Goal: Navigation & Orientation: Find specific page/section

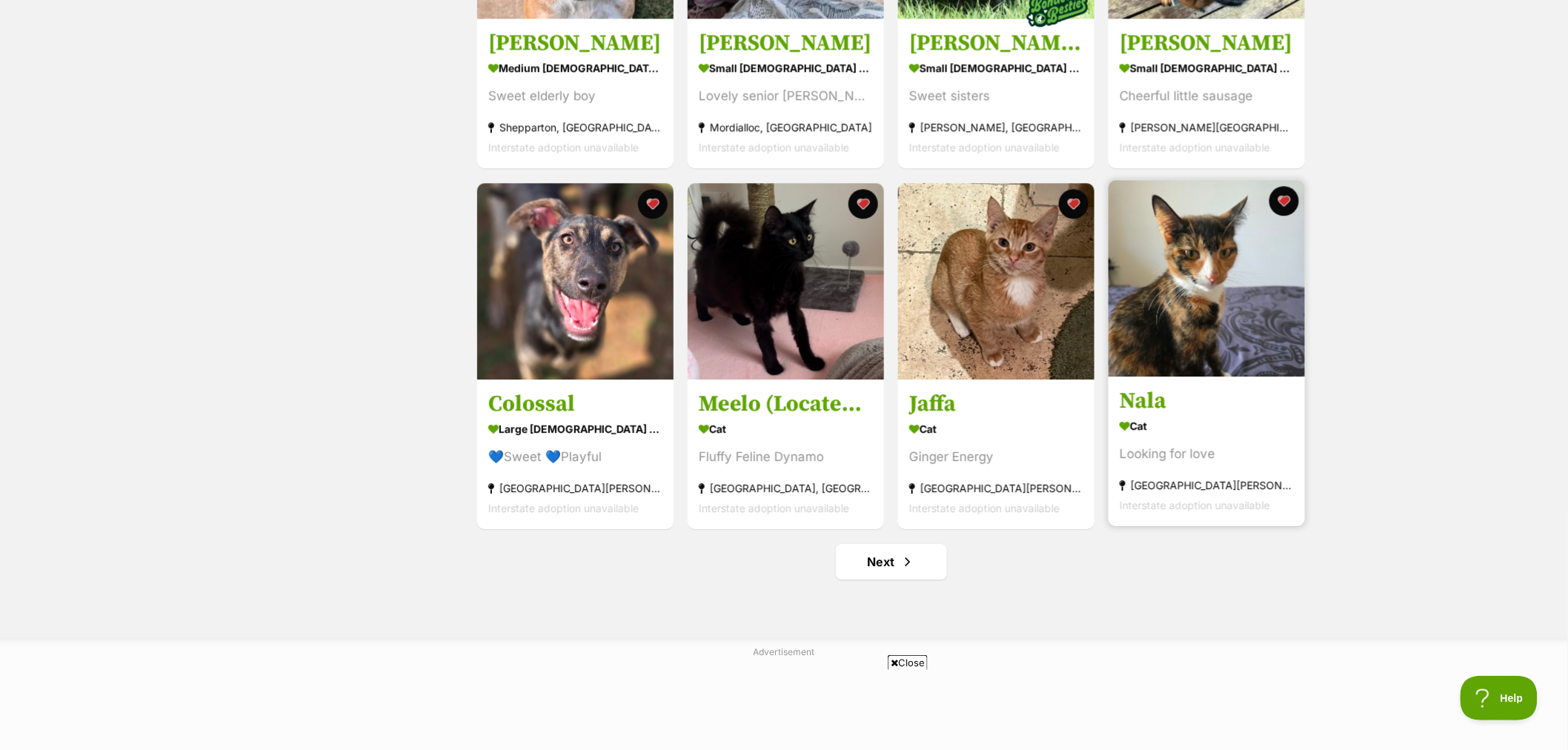
scroll to position [1564, 0]
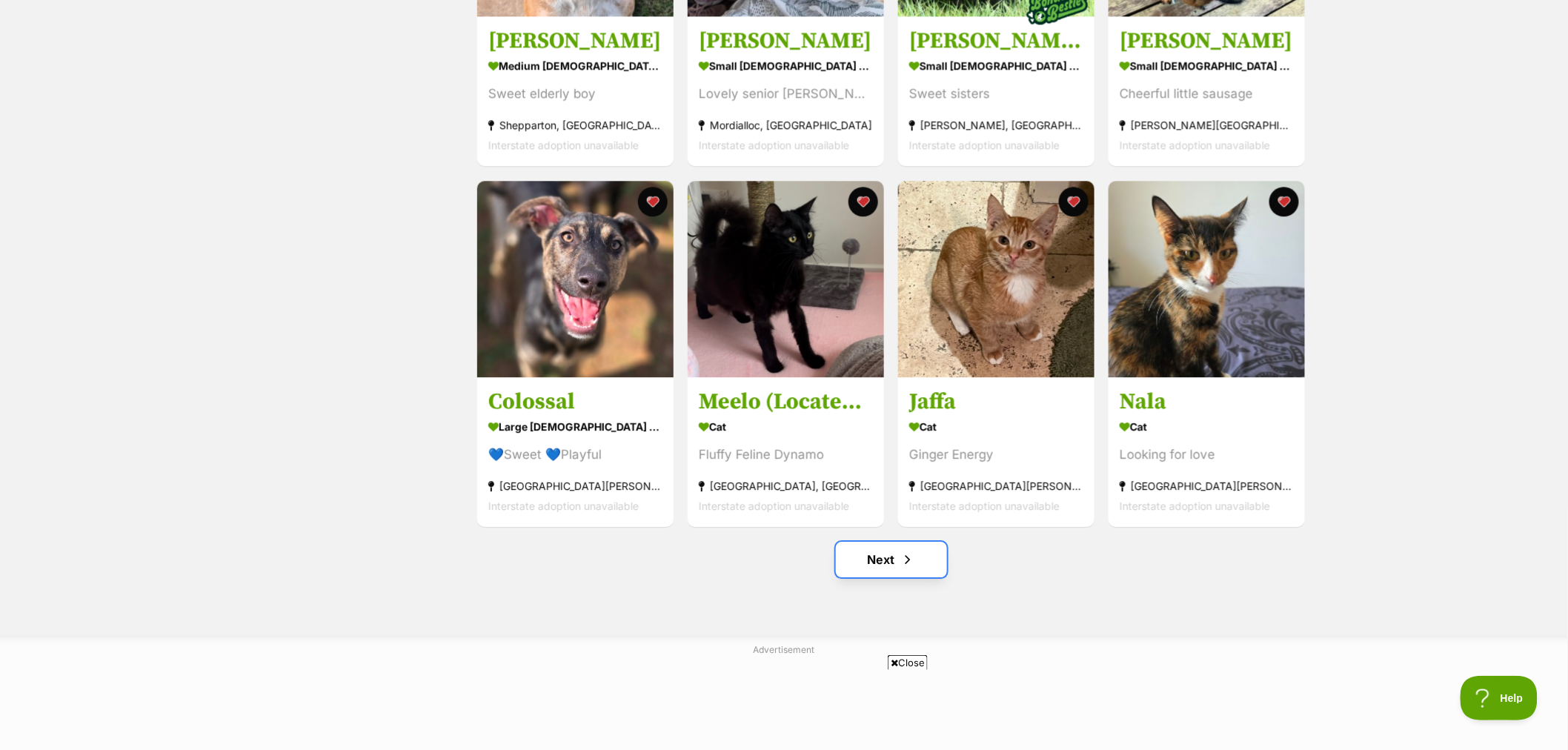
click at [879, 564] on link "Next" at bounding box center [891, 559] width 111 height 36
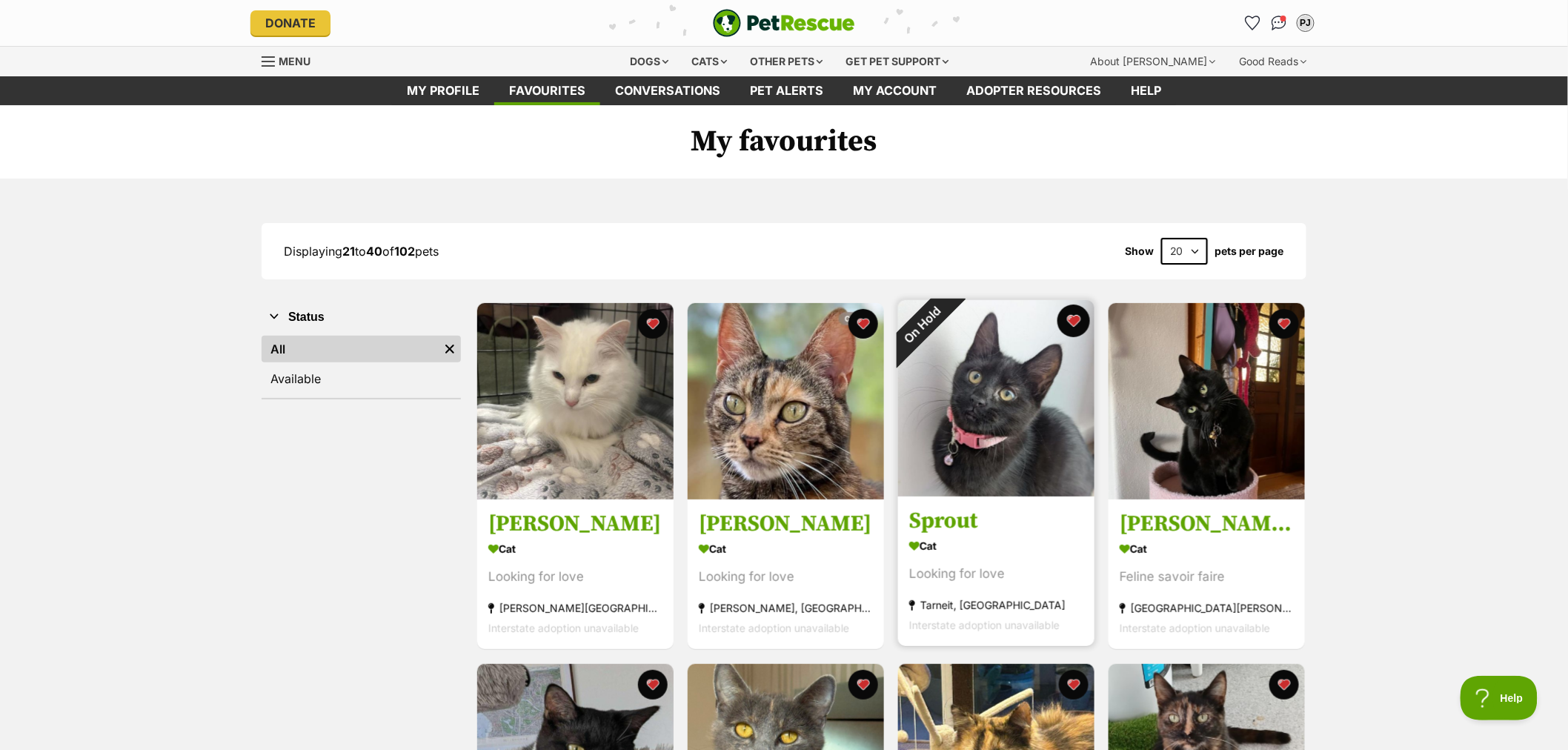
click at [1076, 323] on button "favourite" at bounding box center [1074, 321] width 33 height 33
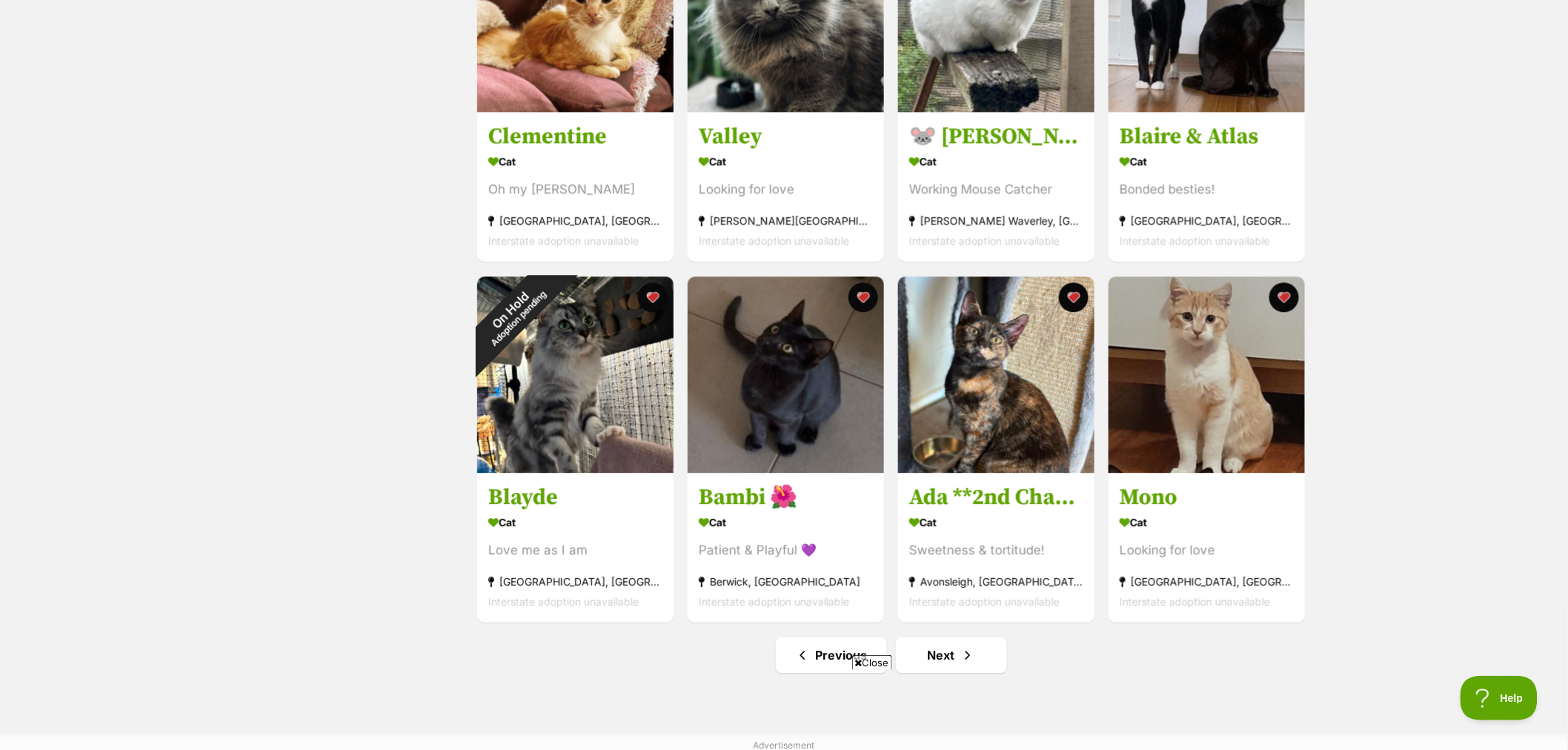
scroll to position [1647, 0]
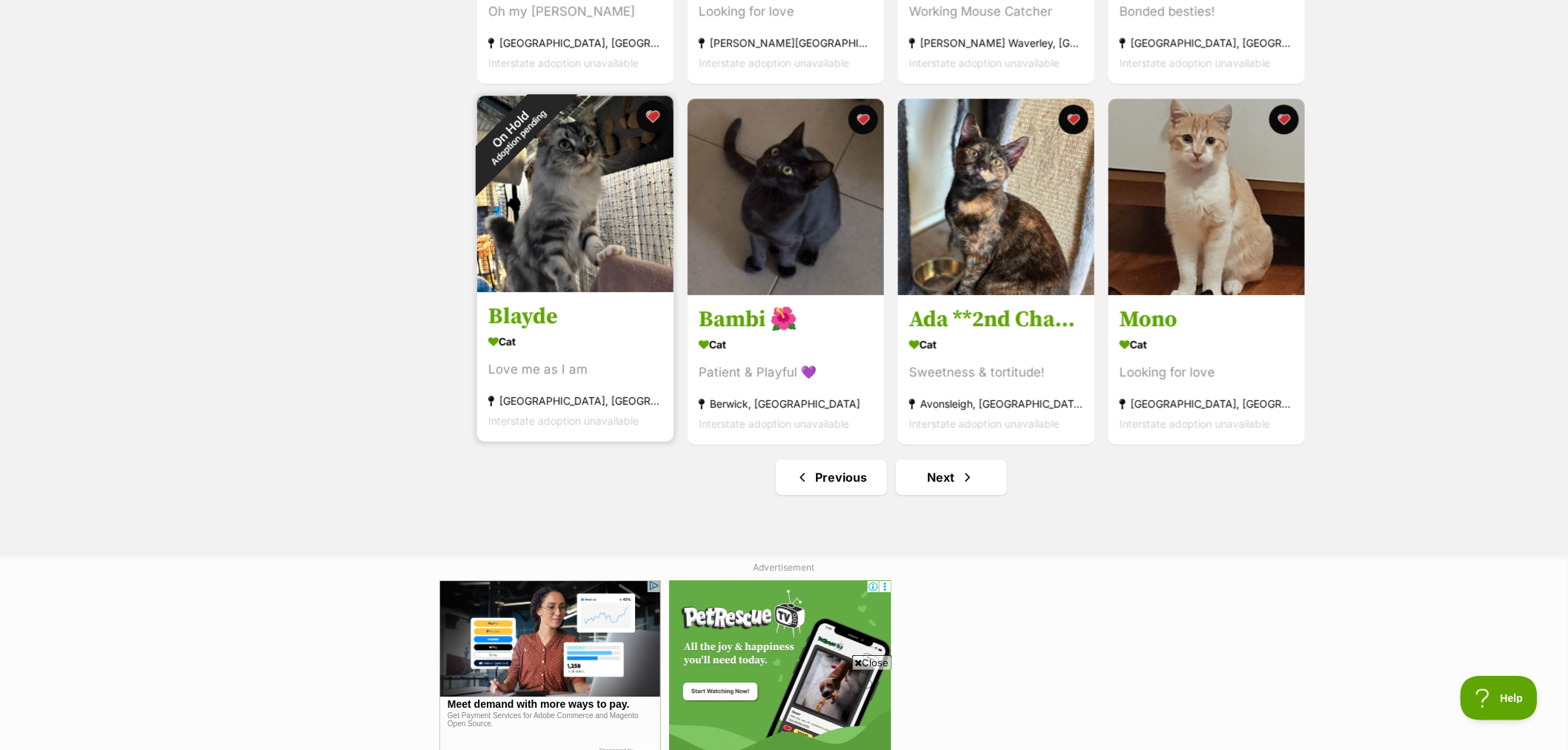
click at [650, 121] on button "favourite" at bounding box center [653, 117] width 33 height 33
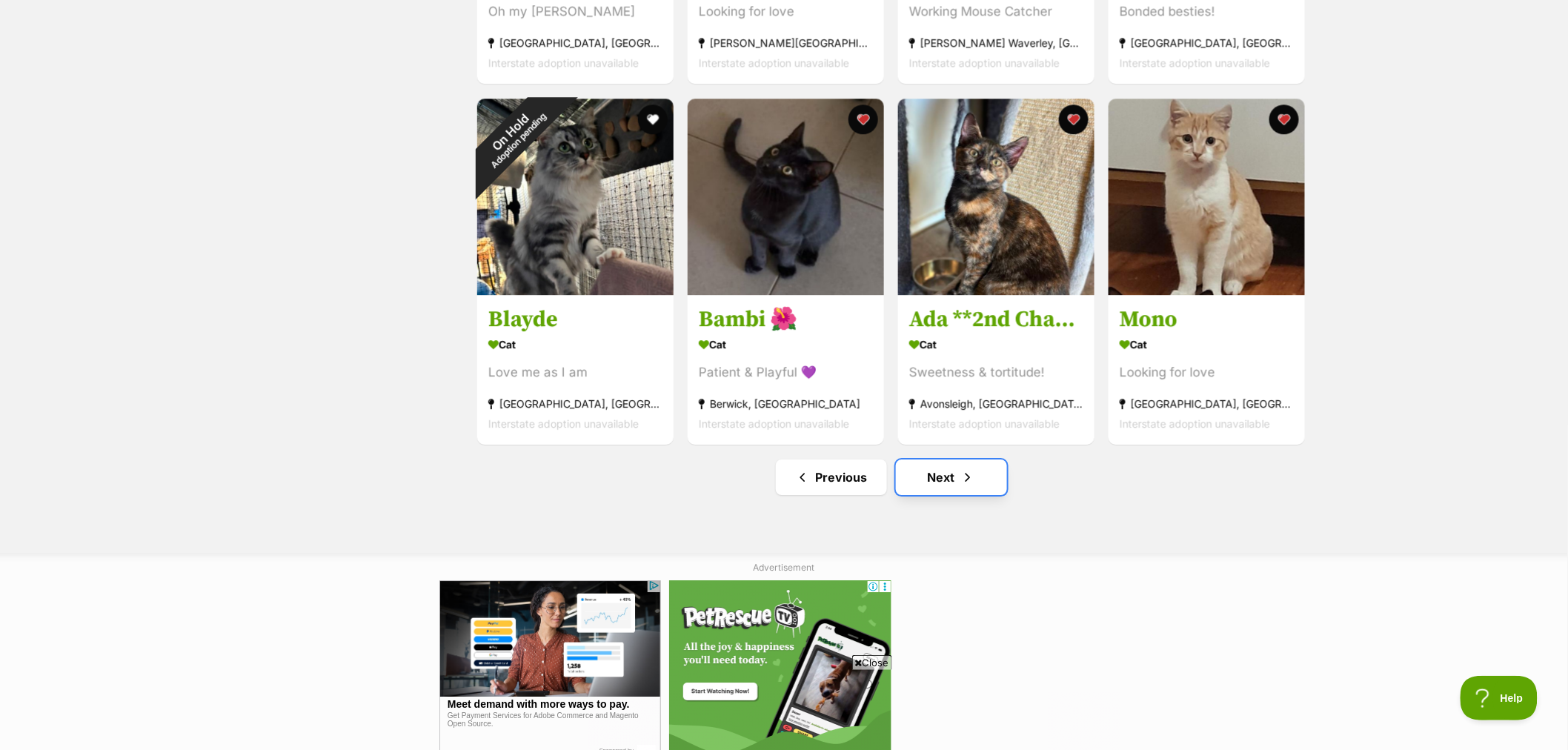
click at [965, 478] on span "Next page" at bounding box center [967, 477] width 14 height 17
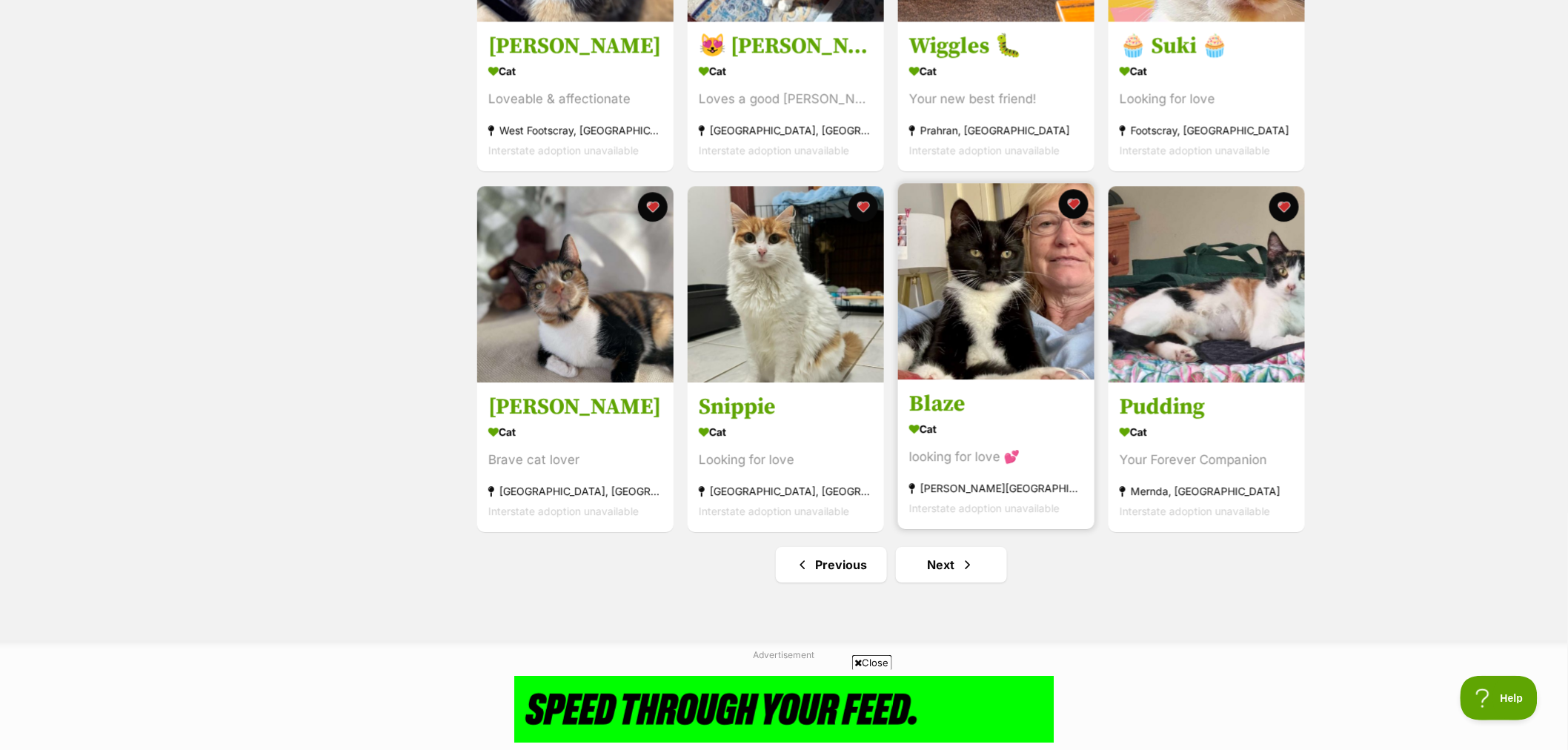
scroll to position [1564, 0]
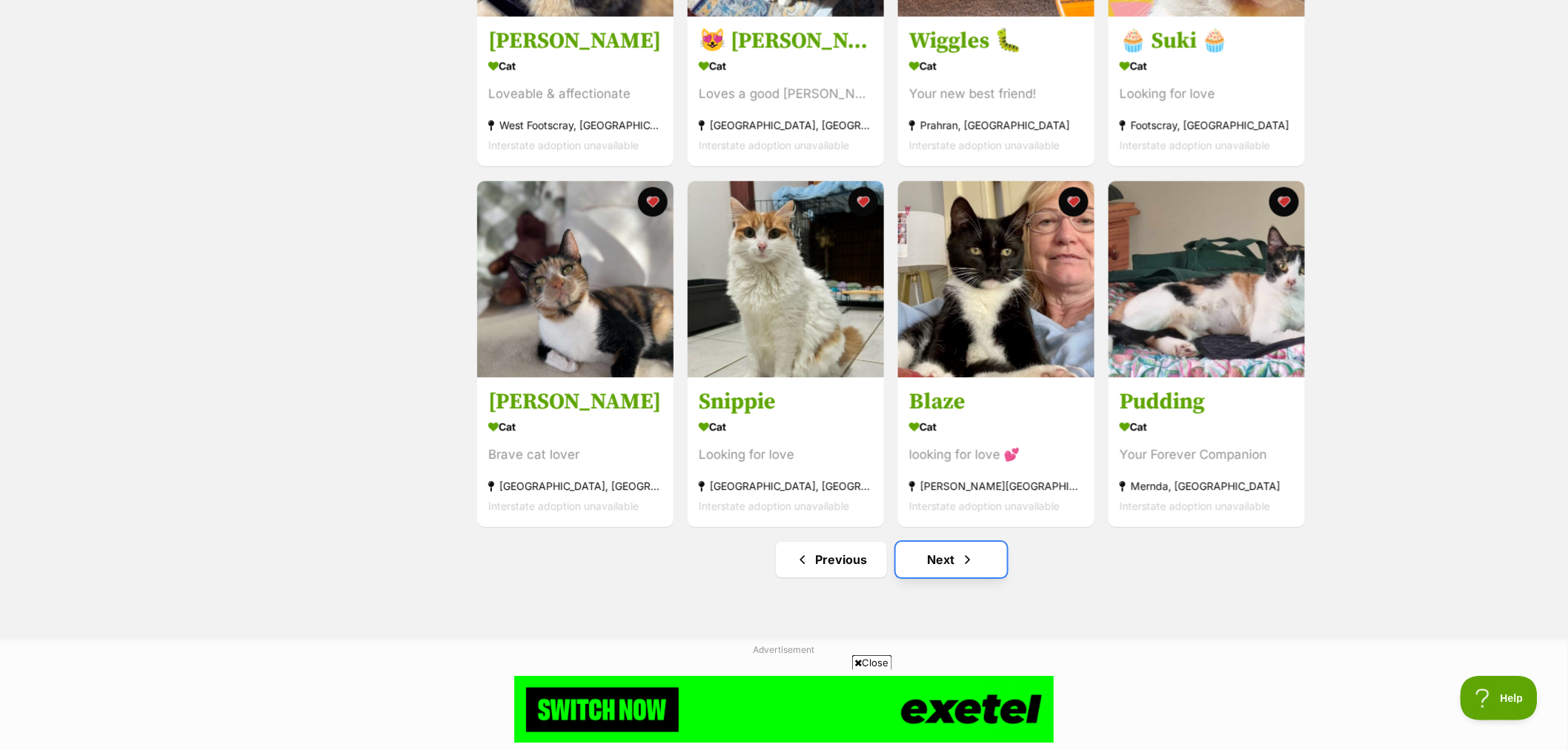
click at [942, 565] on link "Next" at bounding box center [951, 559] width 111 height 36
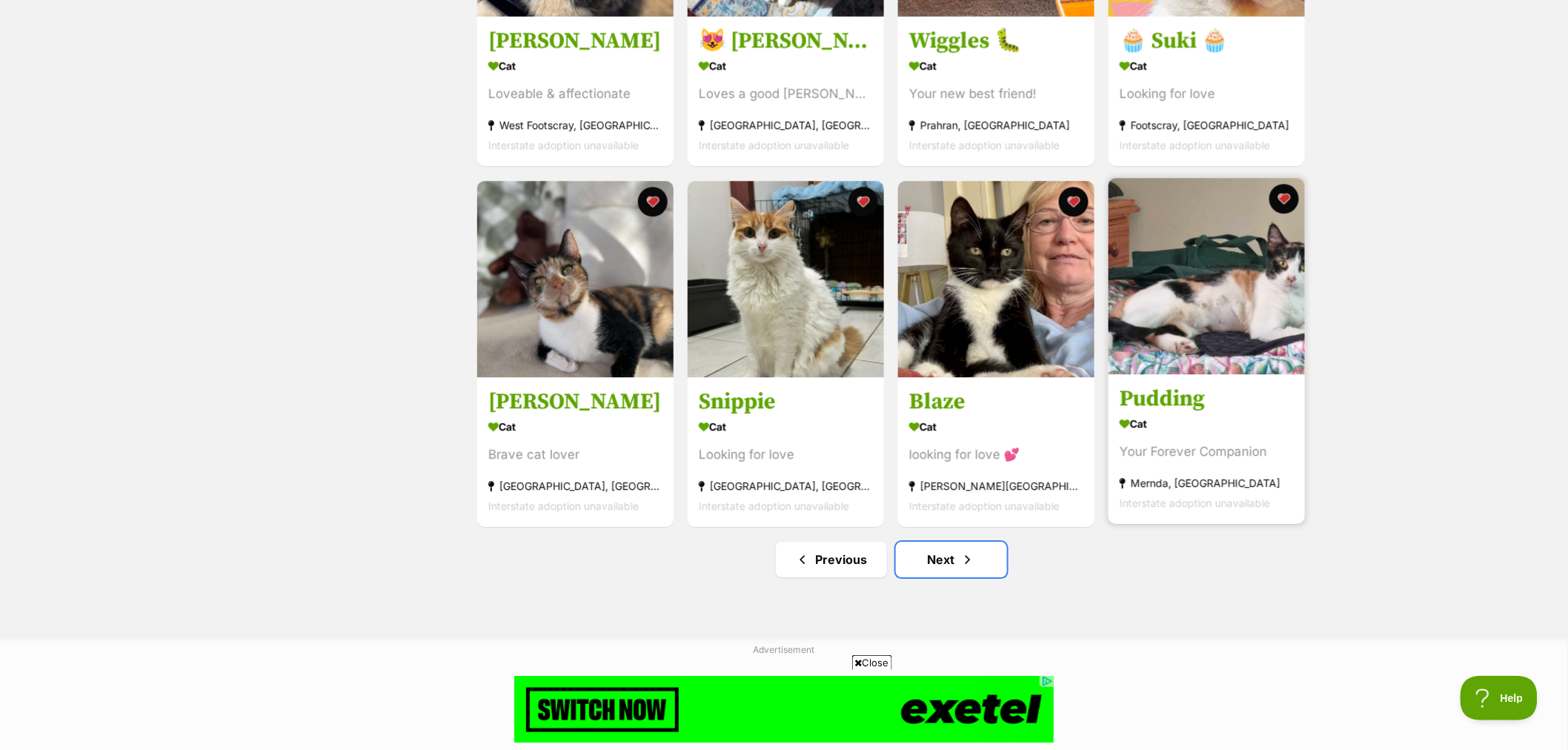
scroll to position [0, 0]
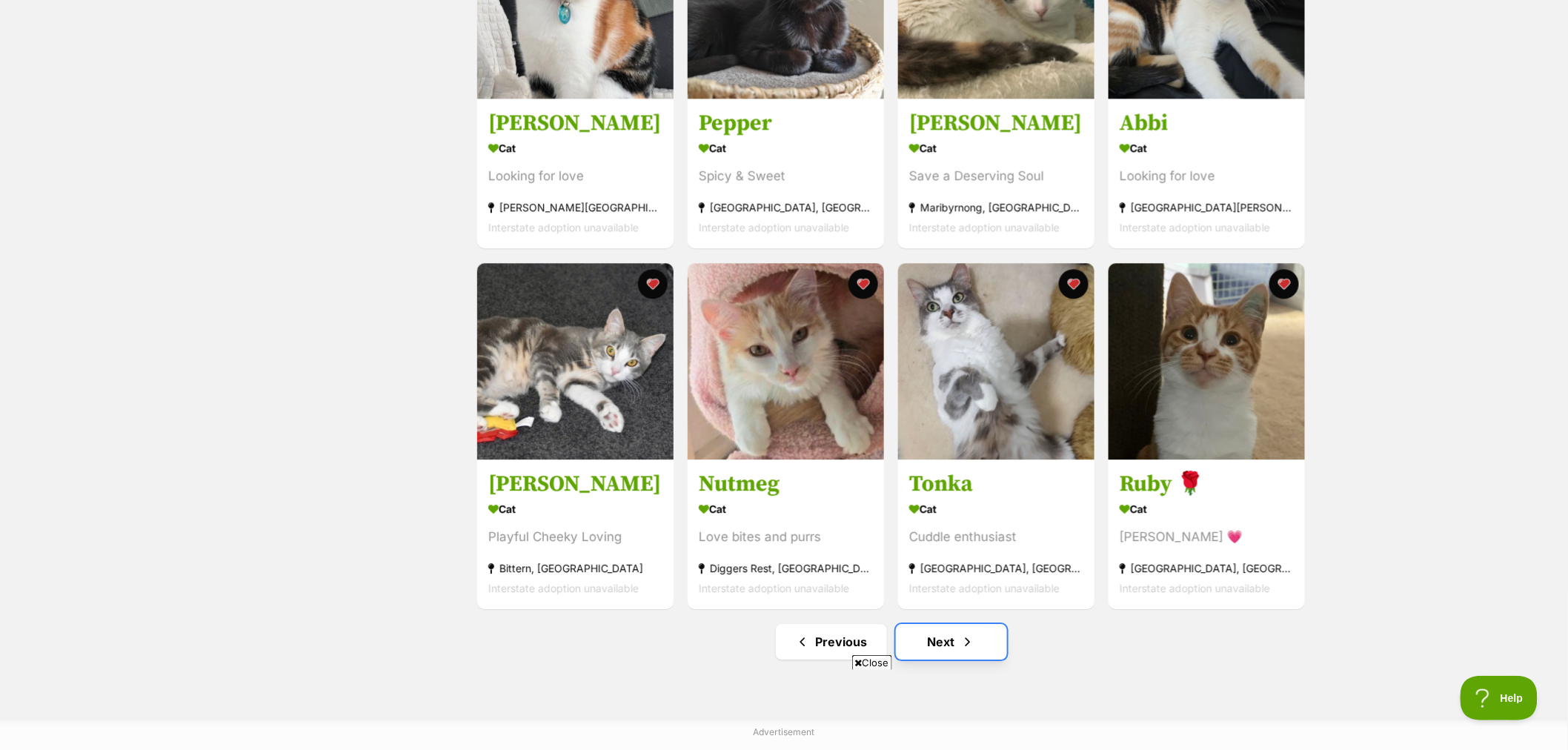
click at [937, 646] on link "Next" at bounding box center [951, 641] width 111 height 36
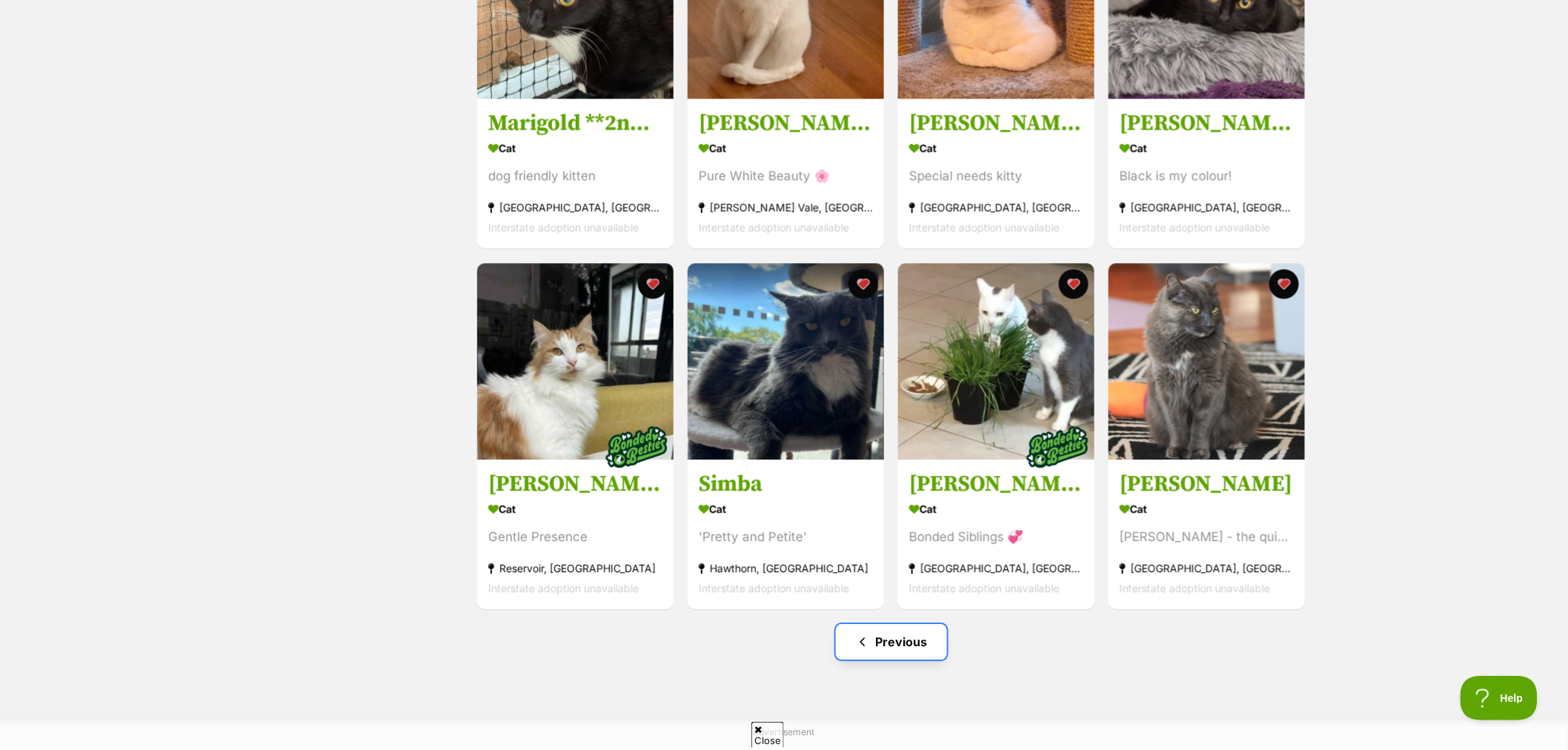
click at [888, 656] on link "Previous" at bounding box center [891, 641] width 111 height 36
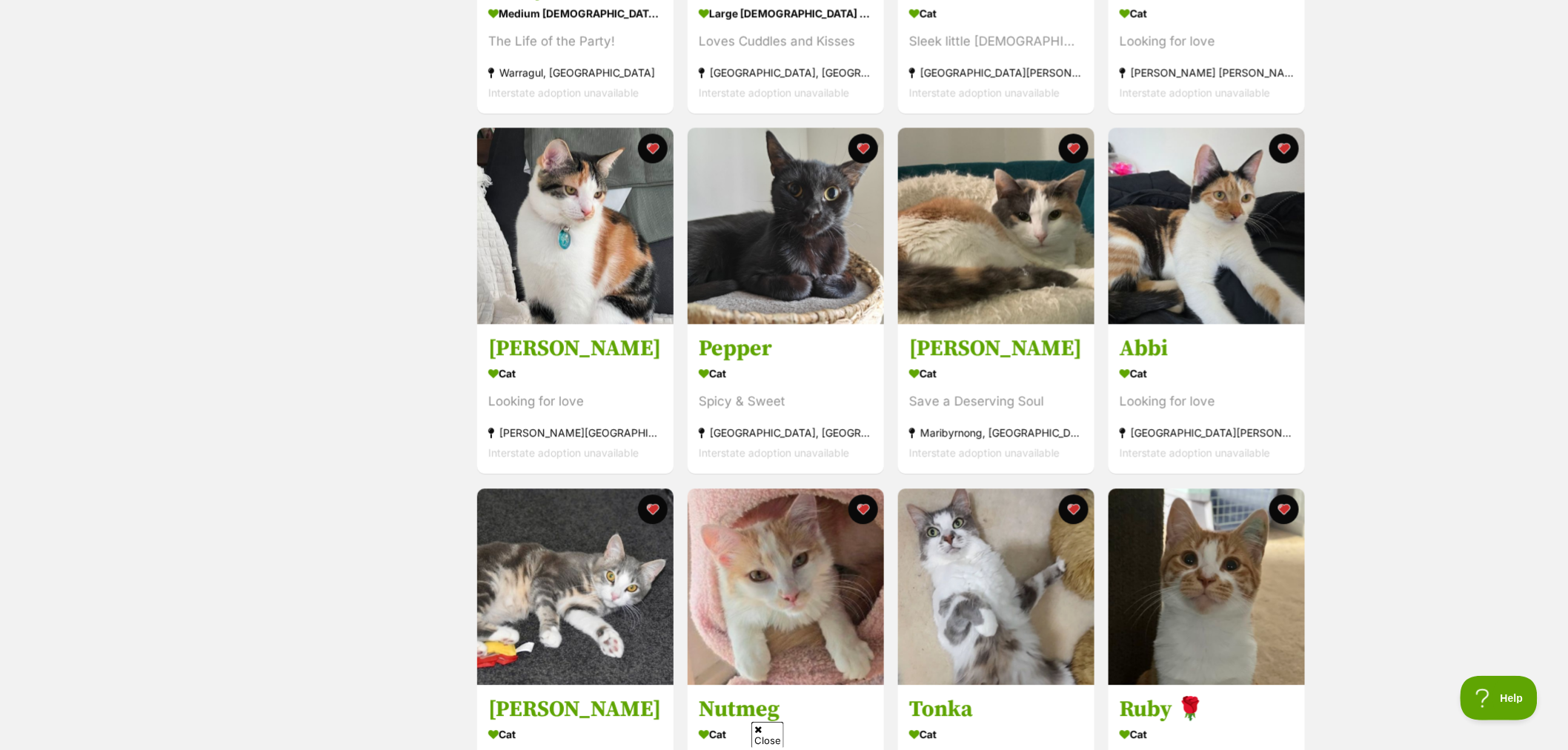
scroll to position [1564, 0]
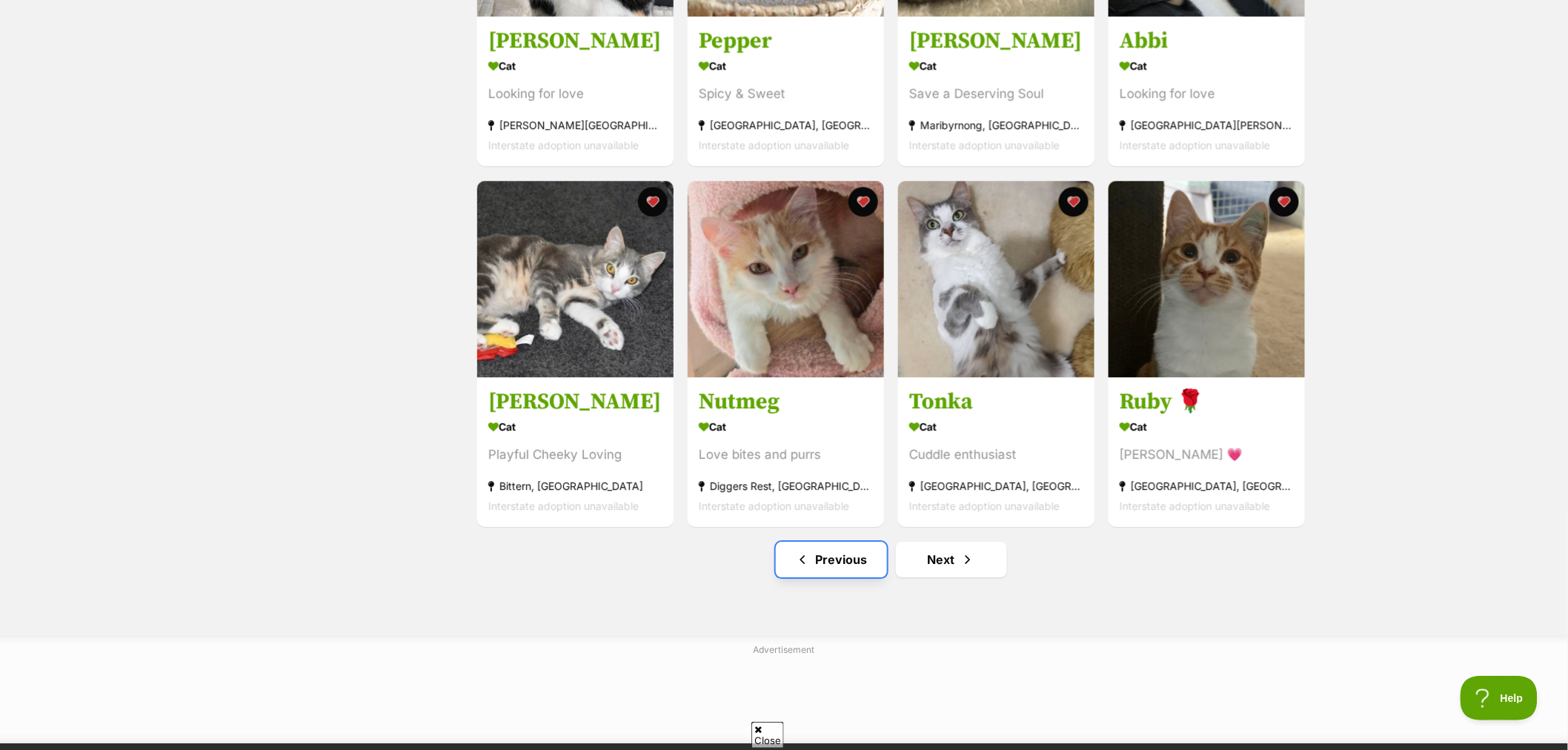
click at [843, 565] on link "Previous" at bounding box center [831, 559] width 111 height 36
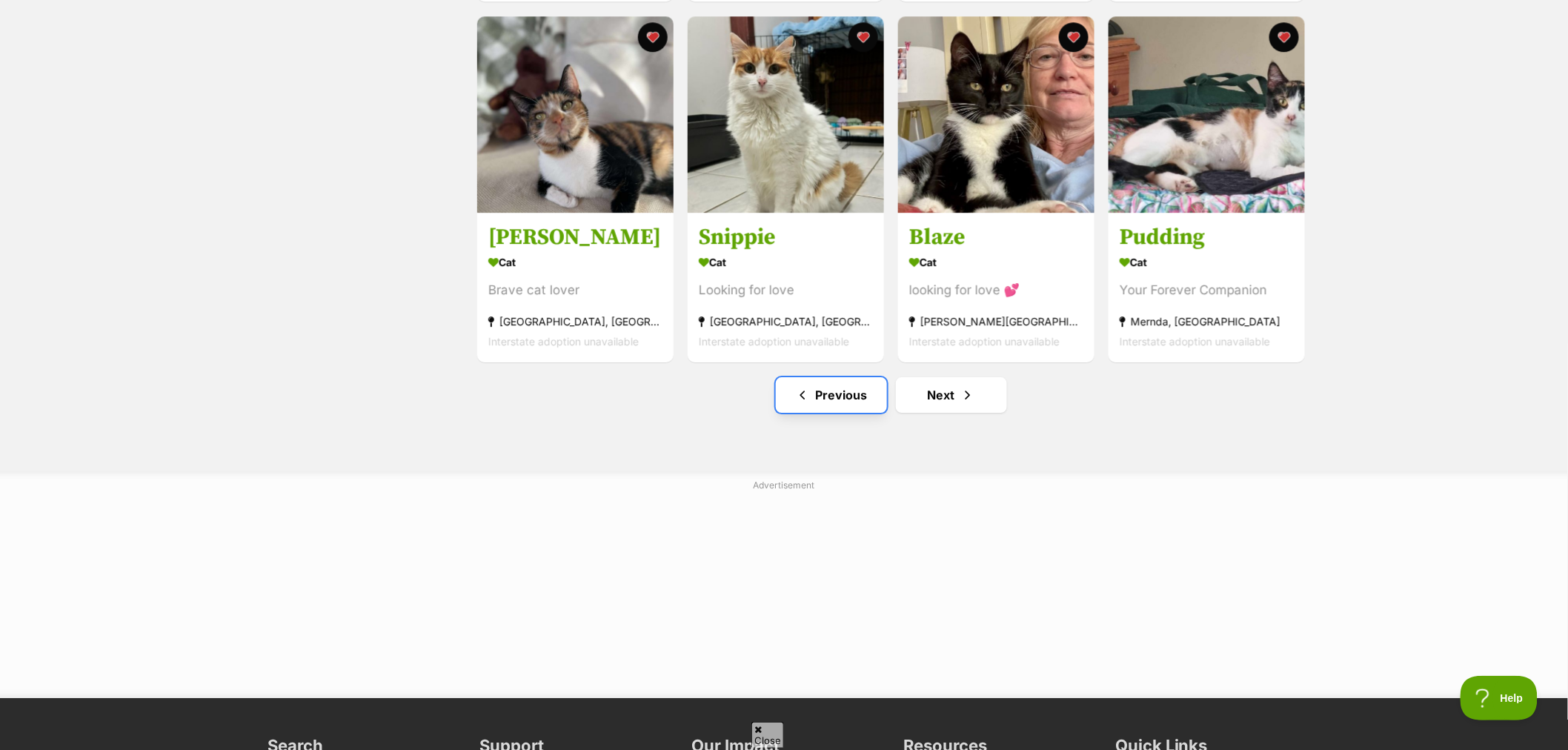
click at [832, 391] on link "Previous" at bounding box center [831, 394] width 111 height 36
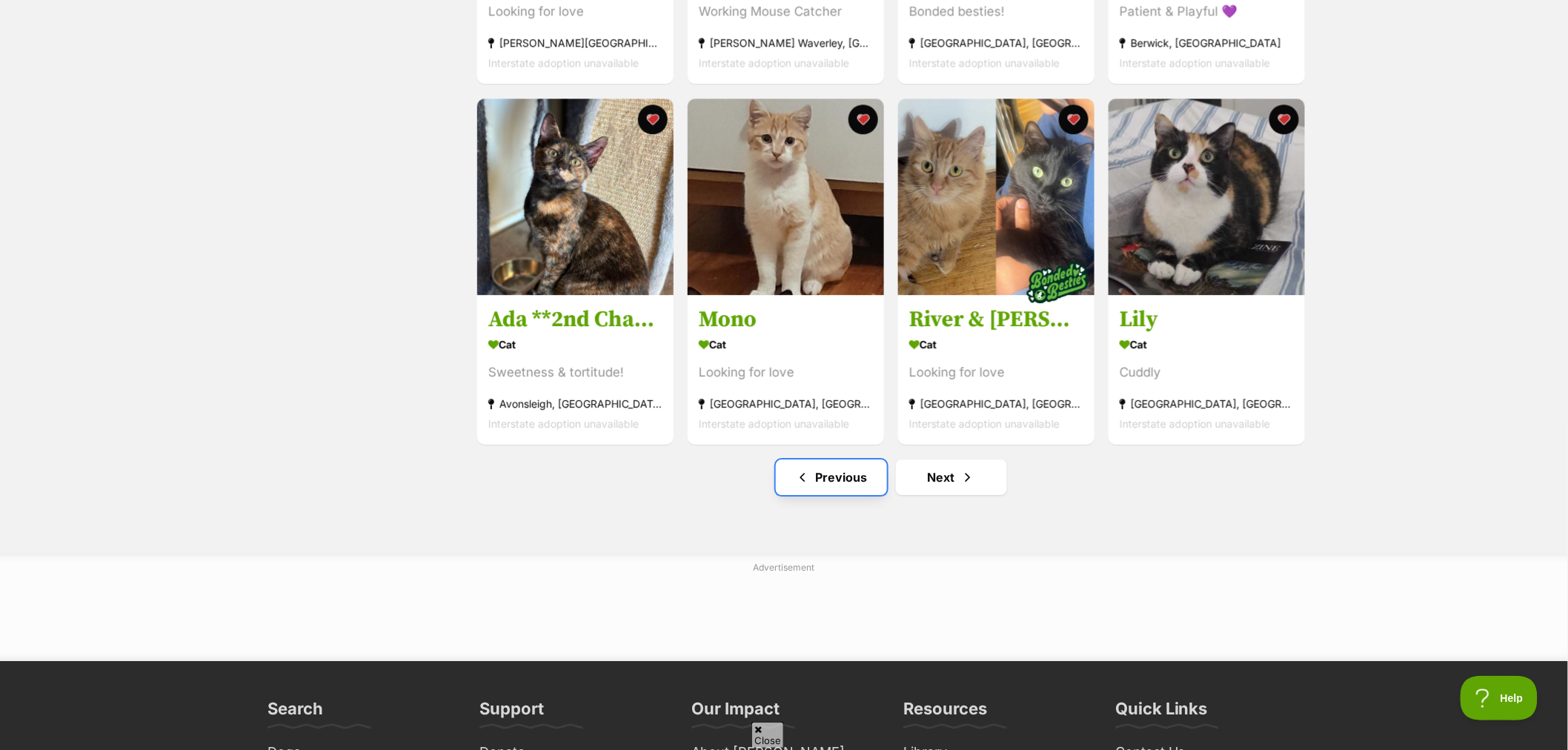
click at [813, 476] on link "Previous" at bounding box center [831, 477] width 111 height 36
